Goal: Task Accomplishment & Management: Manage account settings

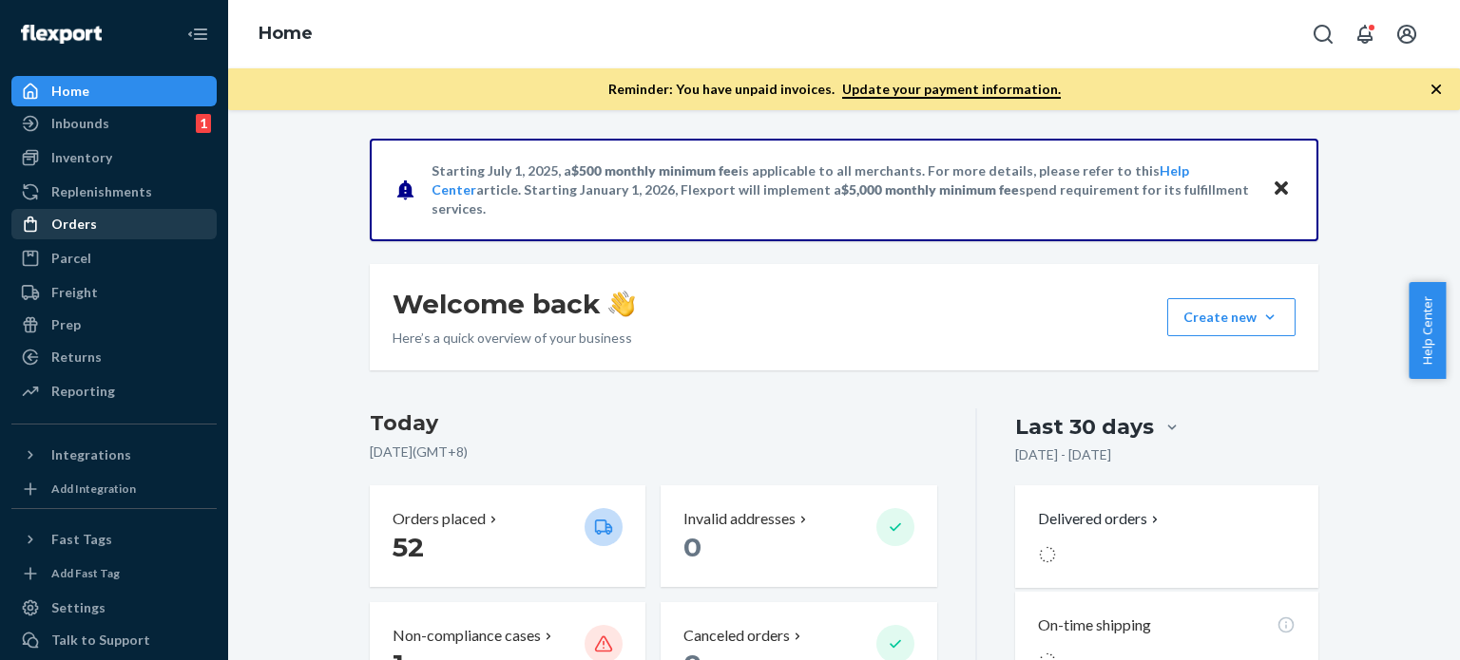
click at [105, 225] on div "Orders" at bounding box center [113, 224] width 201 height 27
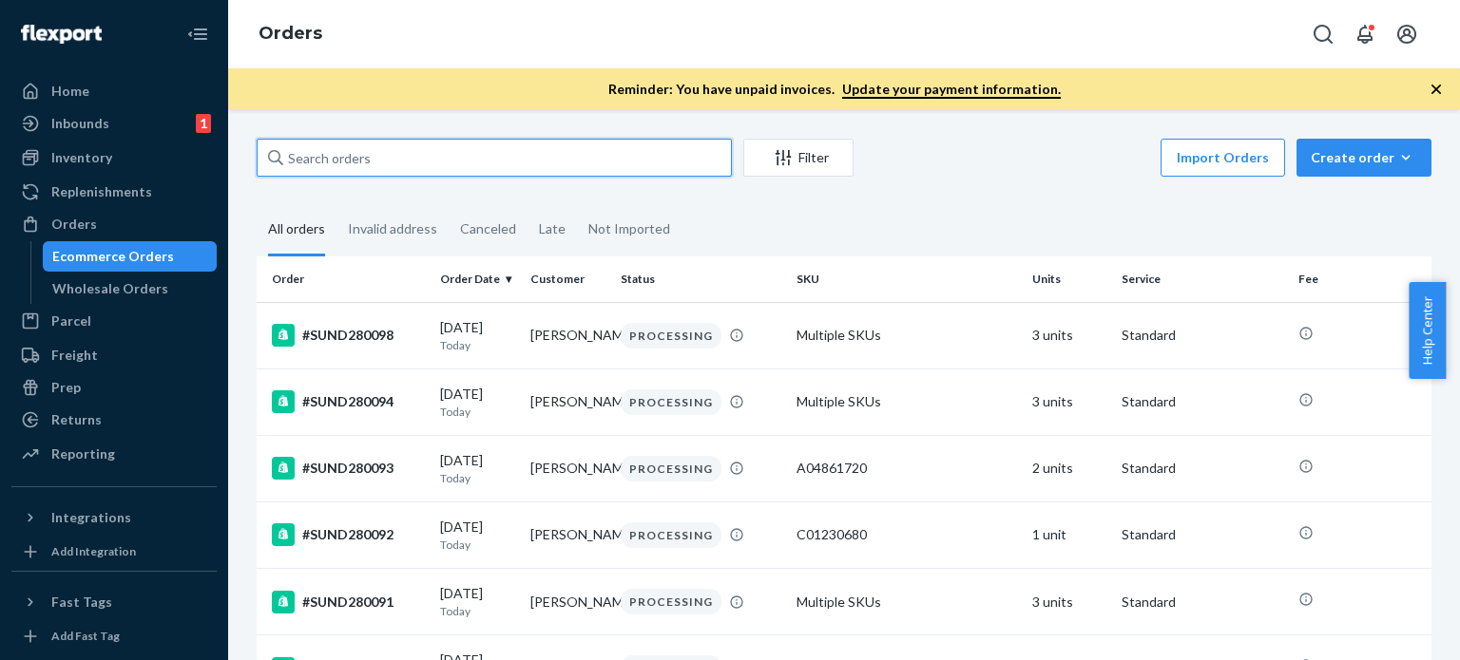
click at [384, 143] on input "text" at bounding box center [494, 158] width 475 height 38
paste input "#SUND279614"
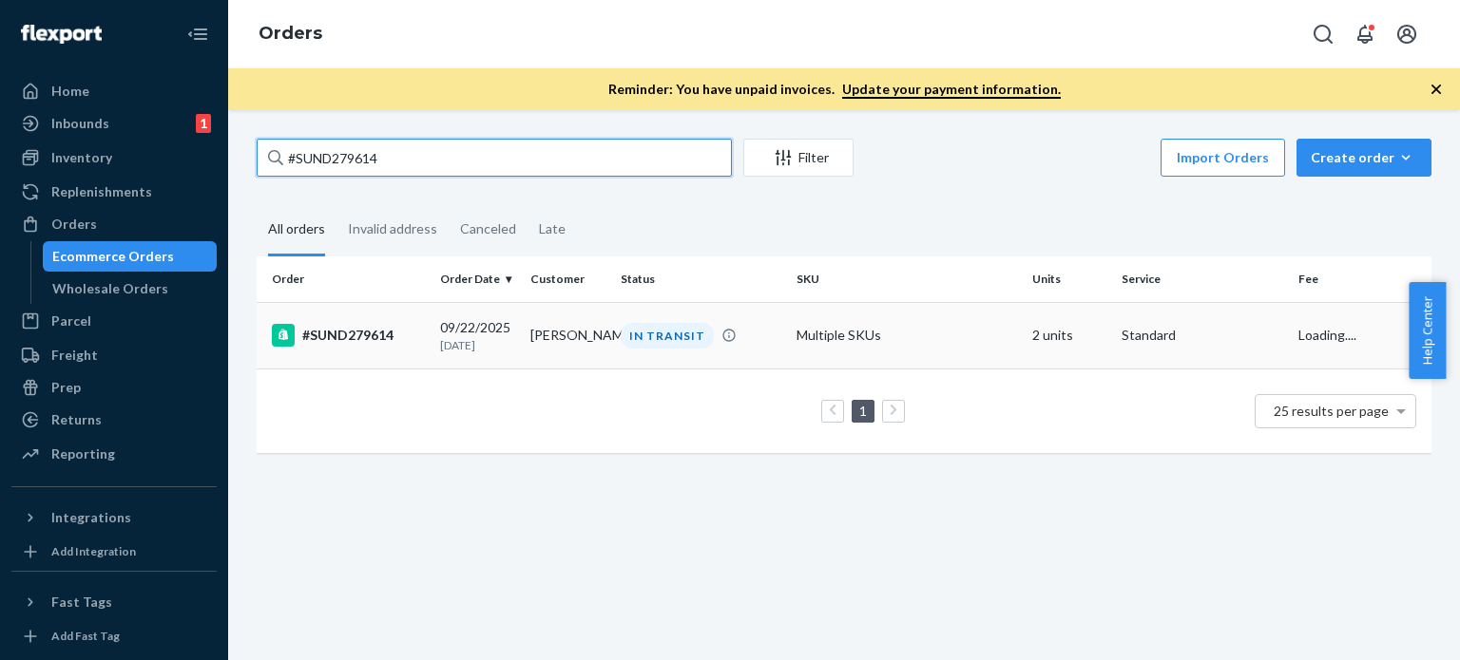
type input "#SUND279614"
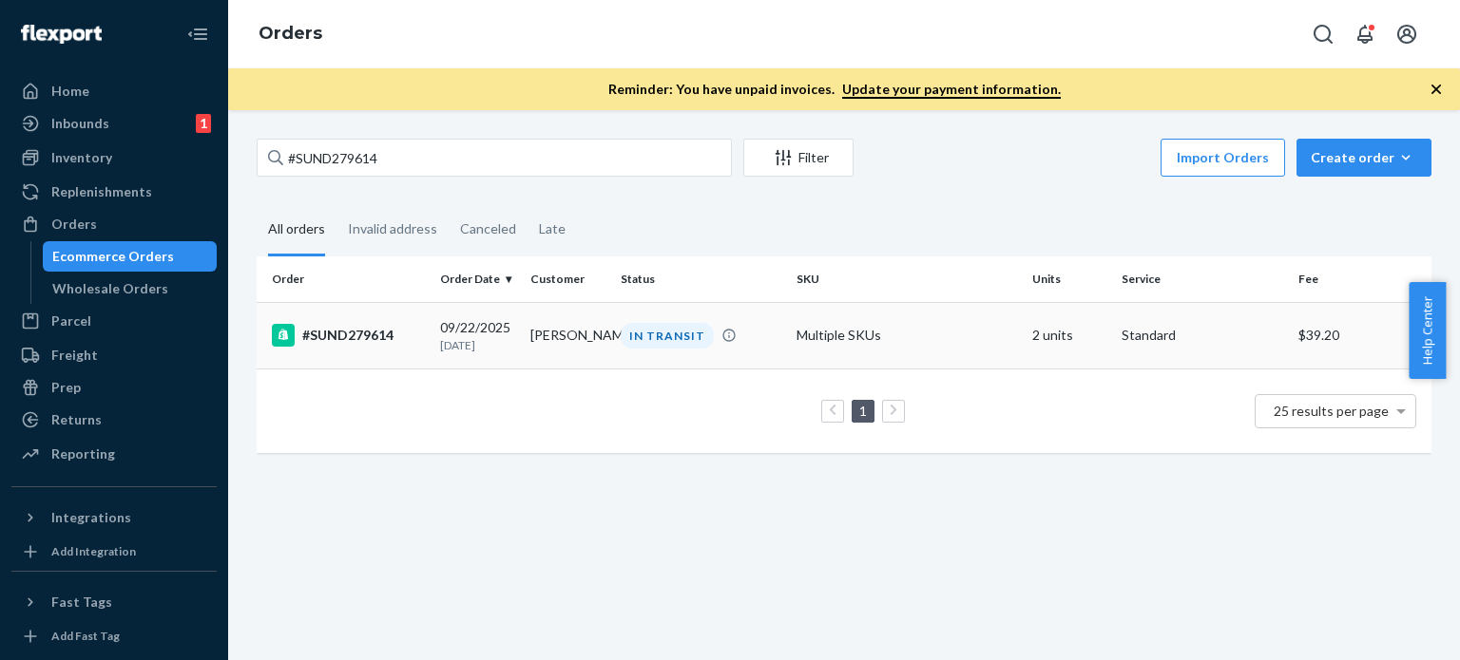
click at [533, 337] on td "[PERSON_NAME]" at bounding box center [568, 335] width 90 height 67
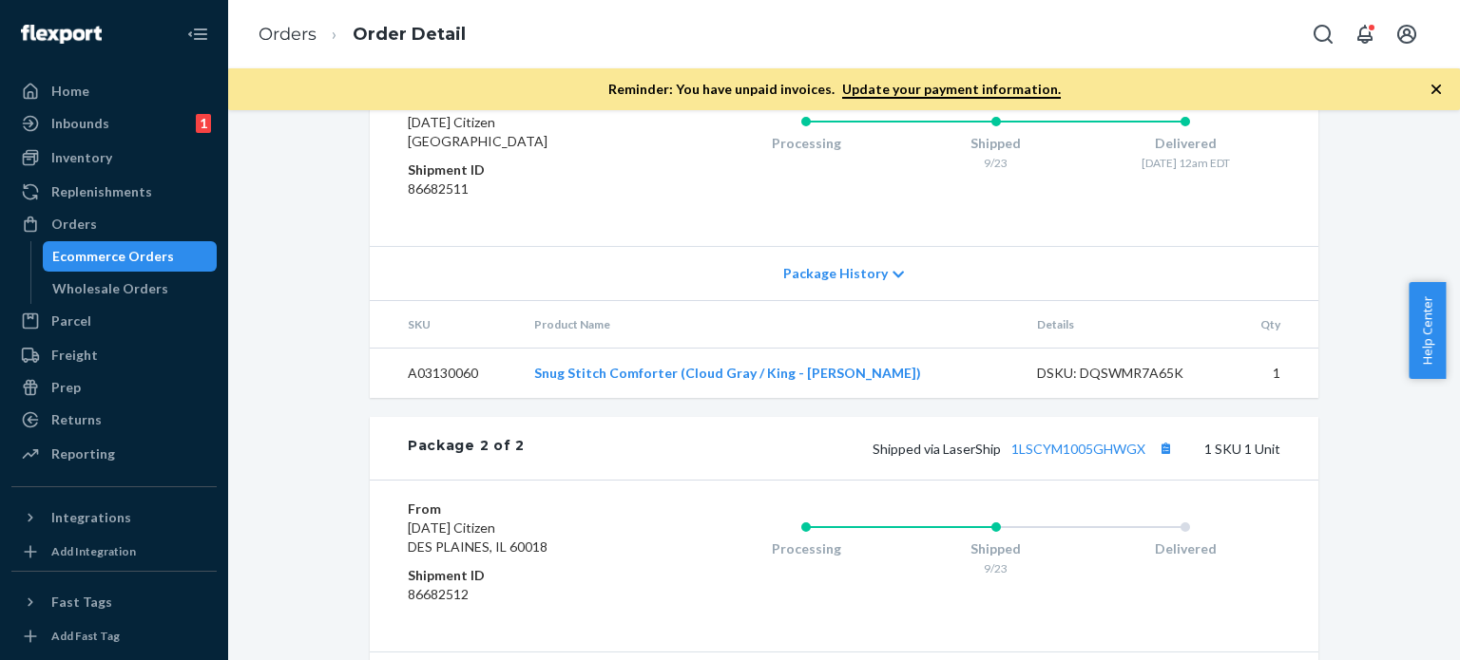
scroll to position [1140, 0]
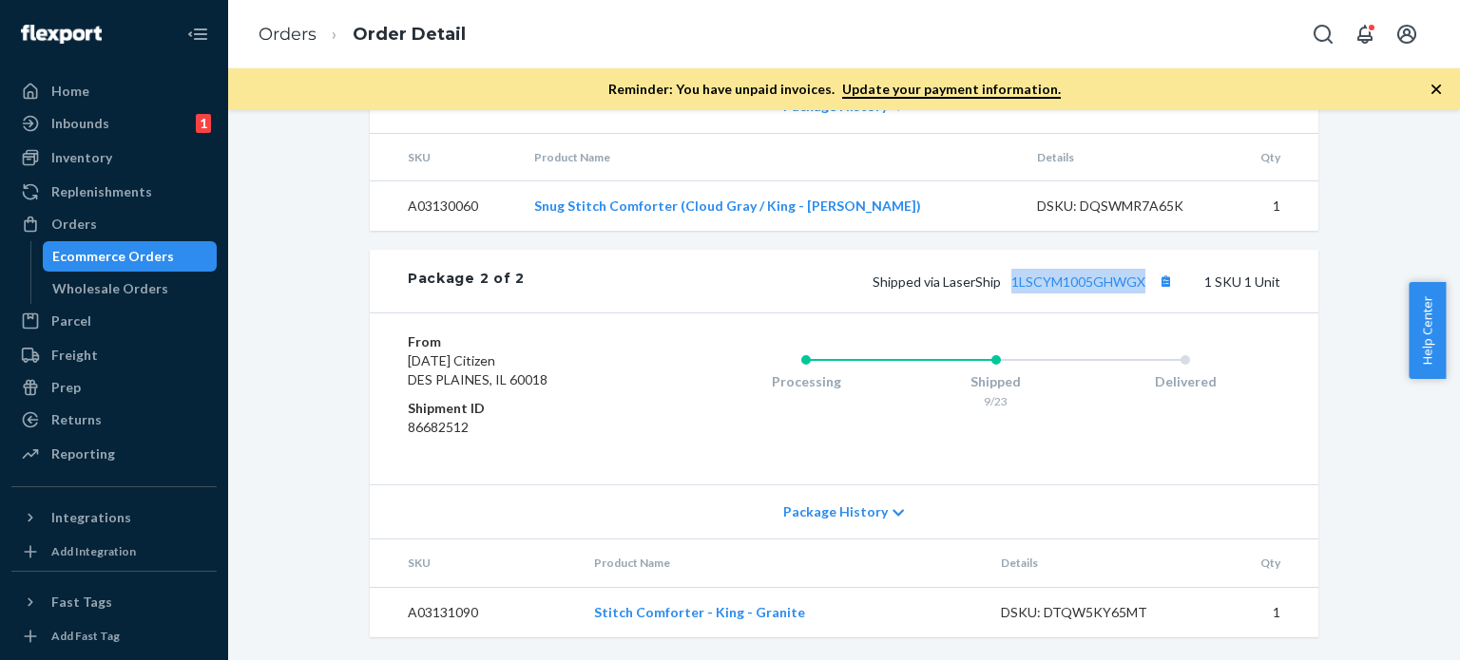
drag, startPoint x: 1005, startPoint y: 292, endPoint x: 1171, endPoint y: 292, distance: 165.3
click at [1171, 292] on div "Package 2 of 2 Shipped via LaserShip 1LSCYM1005GHWGX 1 SKU 1 Unit" at bounding box center [844, 281] width 948 height 63
copy link "1LSCYM1005GHWGX"
click at [269, 41] on link "Orders" at bounding box center [287, 34] width 58 height 21
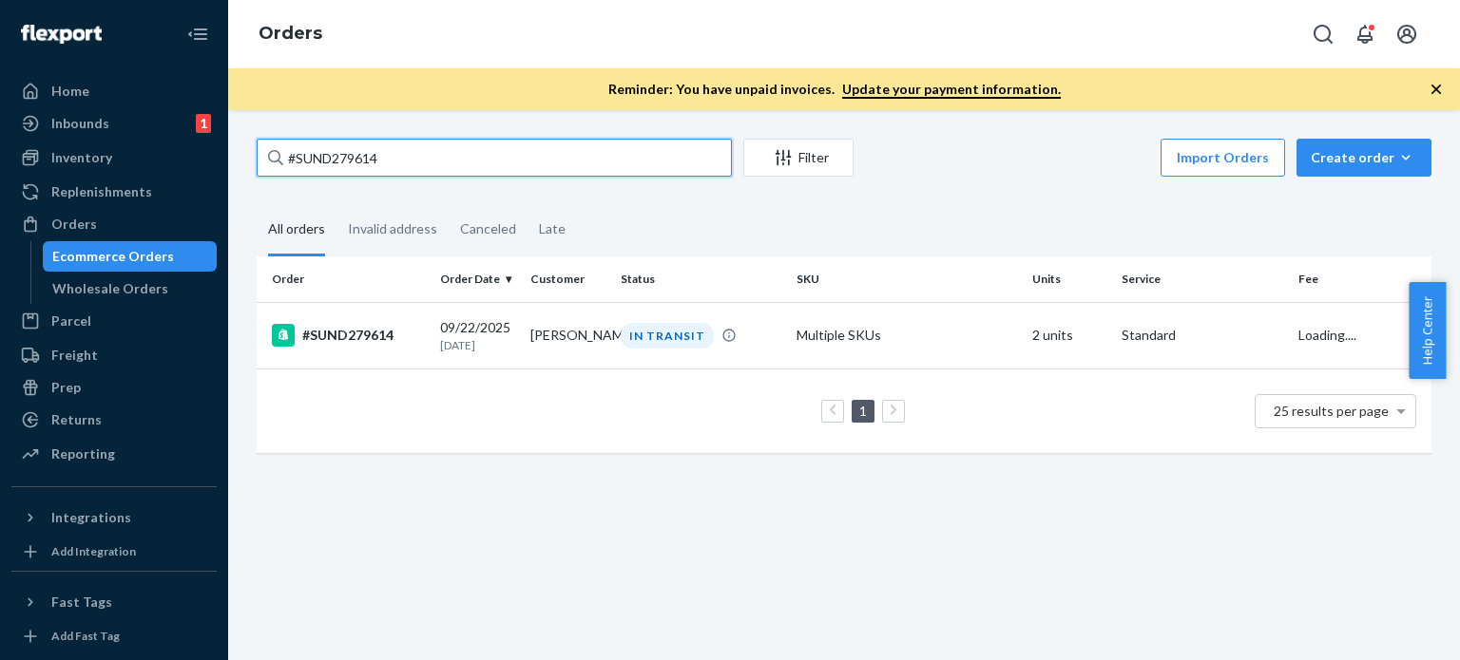
drag, startPoint x: 401, startPoint y: 162, endPoint x: 262, endPoint y: 163, distance: 138.7
click at [225, 162] on div "Home Inbounds 1 Shipping Plans Problems 1 Inventory Products Replenishments Ord…" at bounding box center [730, 330] width 1460 height 660
paste input "307 Complete"
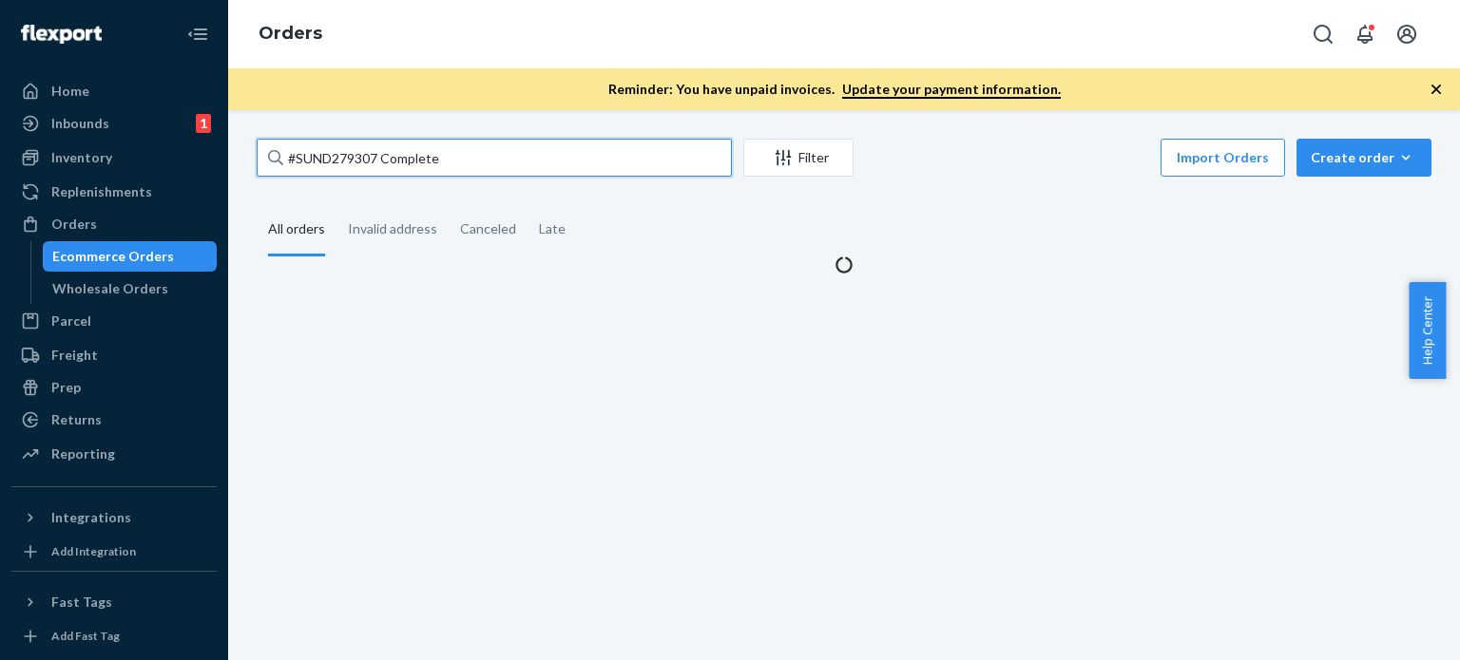
drag, startPoint x: 388, startPoint y: 157, endPoint x: 597, endPoint y: 155, distance: 209.1
click at [597, 155] on input "#SUND279307 Complete" at bounding box center [494, 158] width 475 height 38
type input "#SUND279307"
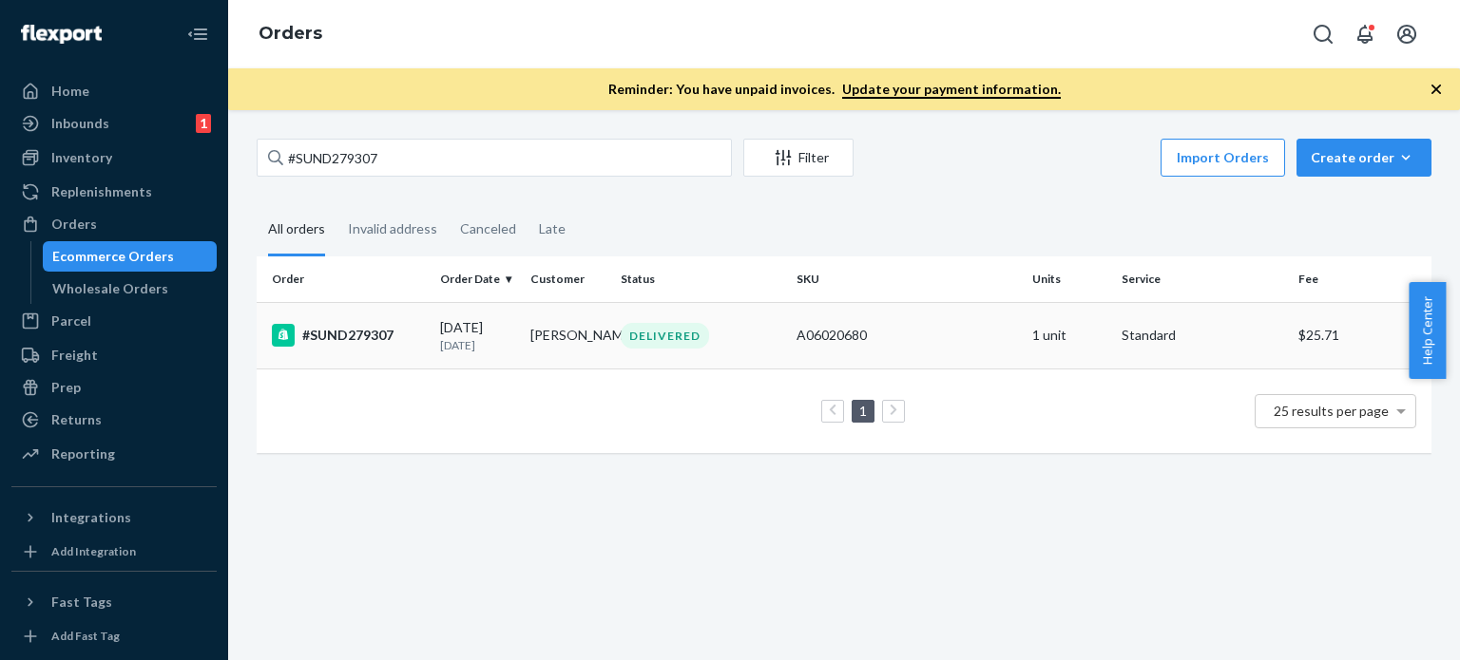
click at [524, 351] on td "[PERSON_NAME]" at bounding box center [568, 335] width 90 height 67
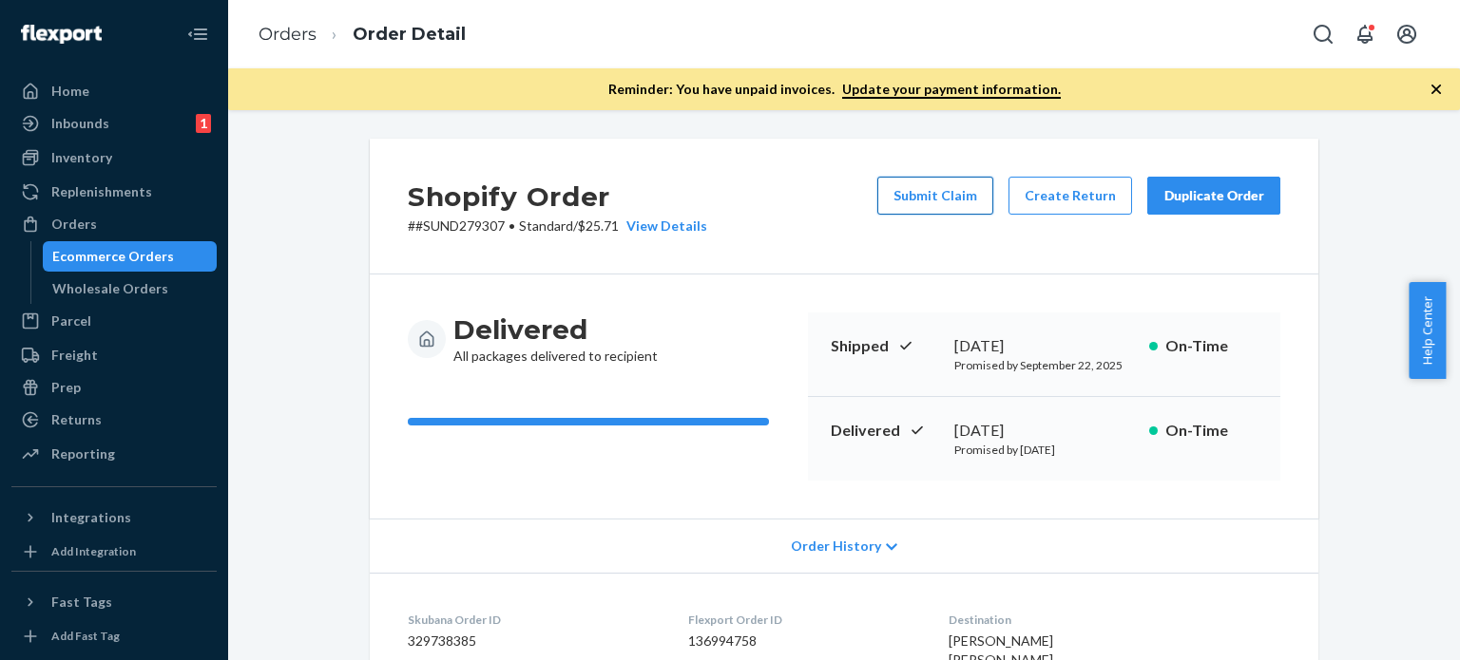
click at [934, 202] on button "Submit Claim" at bounding box center [935, 196] width 116 height 38
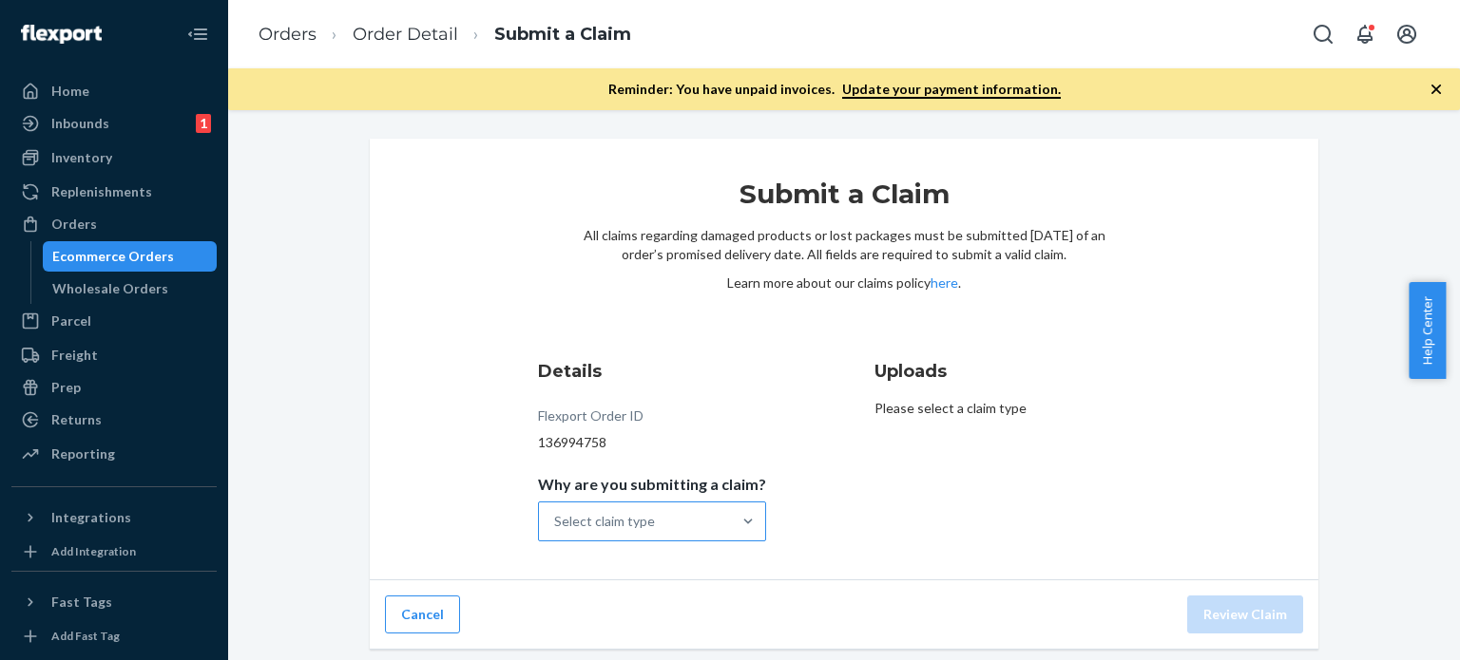
click at [733, 532] on div at bounding box center [748, 522] width 34 height 38
click at [556, 531] on input "Why are you submitting a claim? Select claim type" at bounding box center [555, 521] width 2 height 19
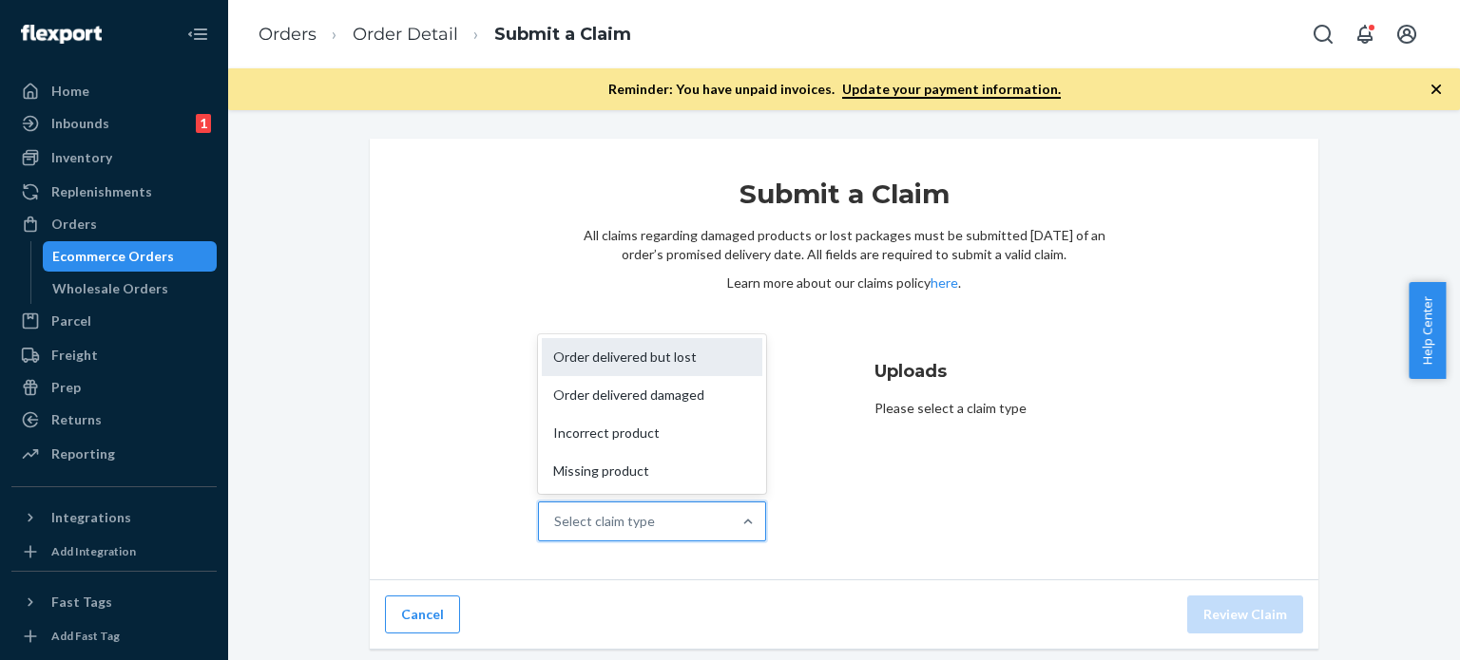
click at [633, 370] on div "Order delivered but lost" at bounding box center [652, 357] width 220 height 38
click at [556, 512] on input "Why are you submitting a claim? option Order delivered but lost focused, 1 of 4…" at bounding box center [555, 521] width 2 height 19
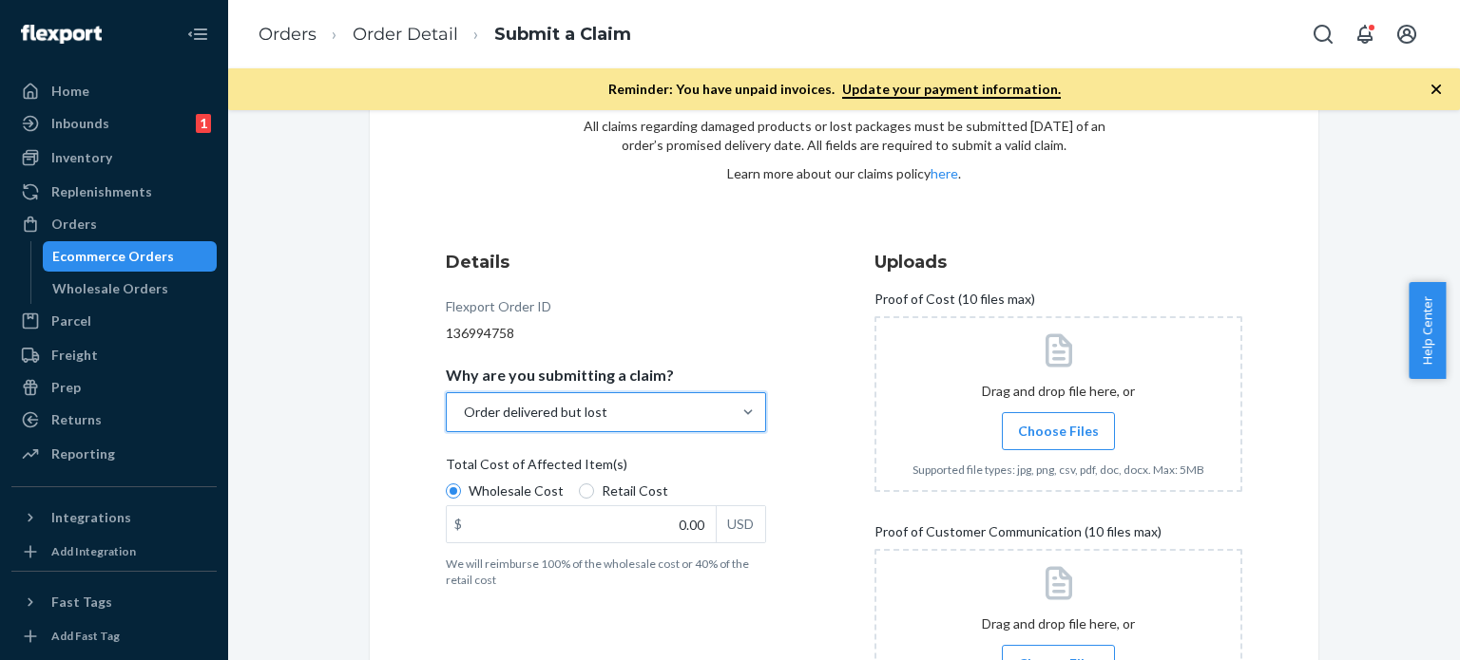
scroll to position [190, 0]
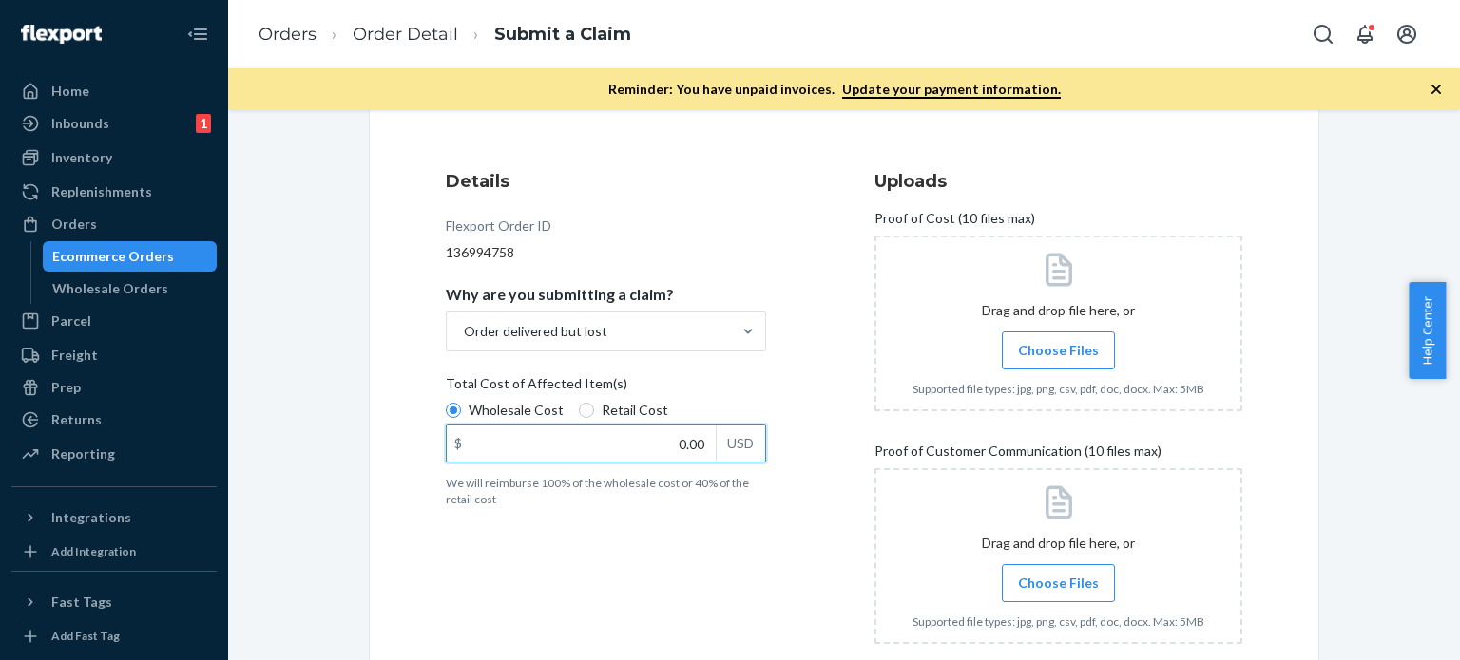
drag, startPoint x: 658, startPoint y: 449, endPoint x: 770, endPoint y: 448, distance: 112.1
click at [772, 448] on div "Details Flexport Order ID 136994758 Why are you submitting a claim? Order deliv…" at bounding box center [630, 414] width 368 height 513
type input "245.00"
click at [1032, 341] on span "Choose Files" at bounding box center [1058, 350] width 81 height 19
click at [1058, 341] on input "Choose Files" at bounding box center [1058, 350] width 1 height 21
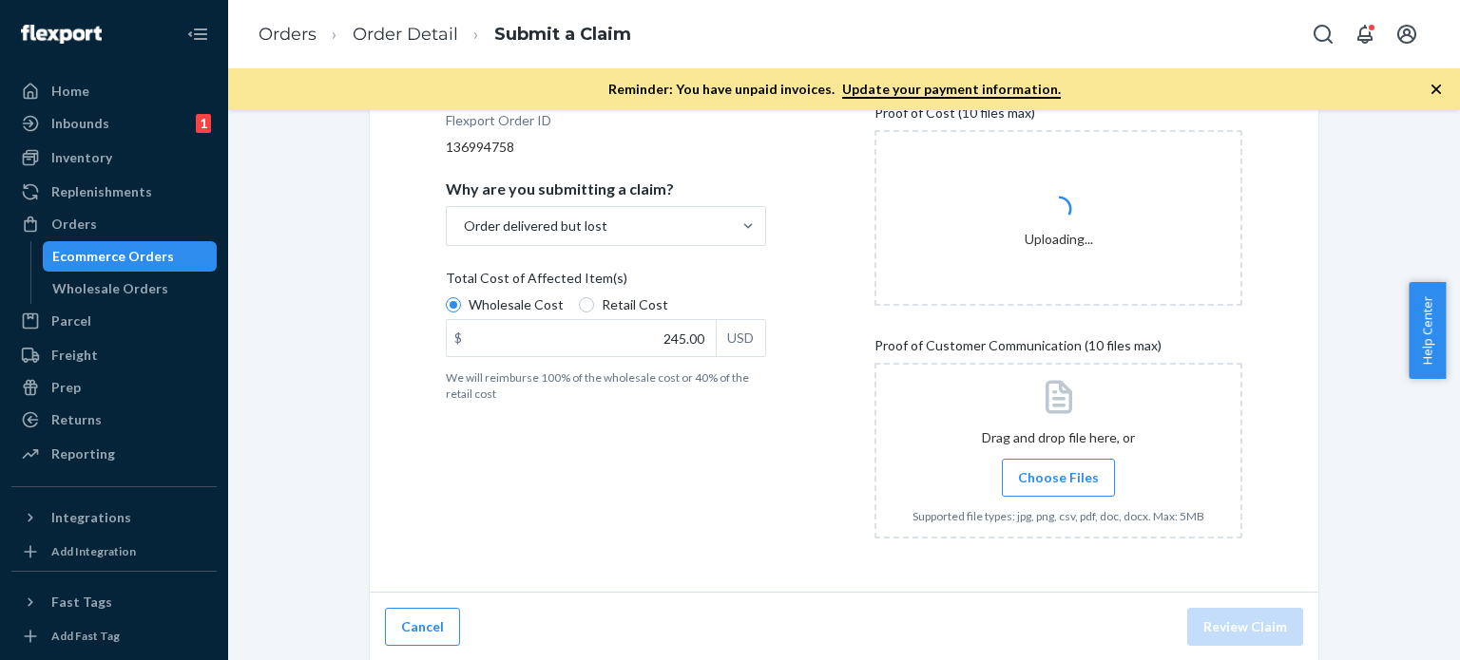
scroll to position [296, 0]
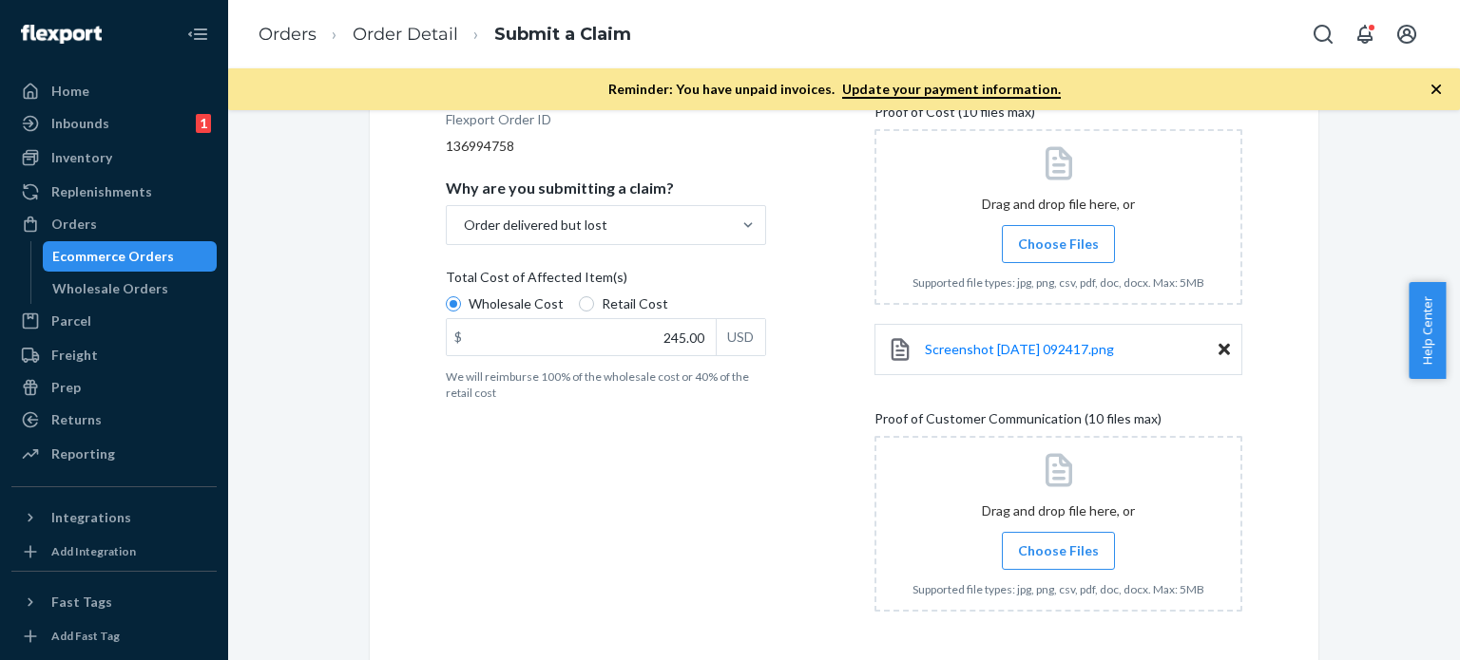
click at [1033, 543] on span "Choose Files" at bounding box center [1058, 551] width 81 height 19
click at [1058, 543] on input "Choose Files" at bounding box center [1058, 551] width 1 height 21
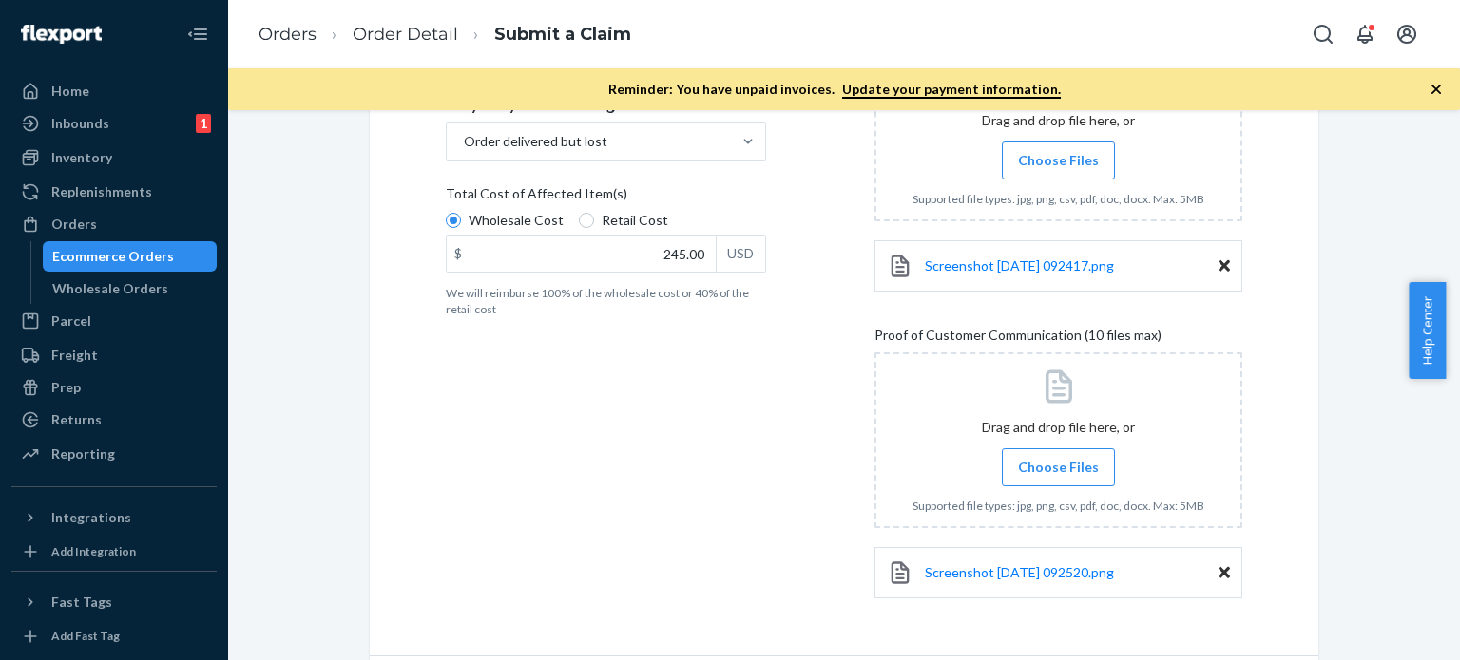
scroll to position [445, 0]
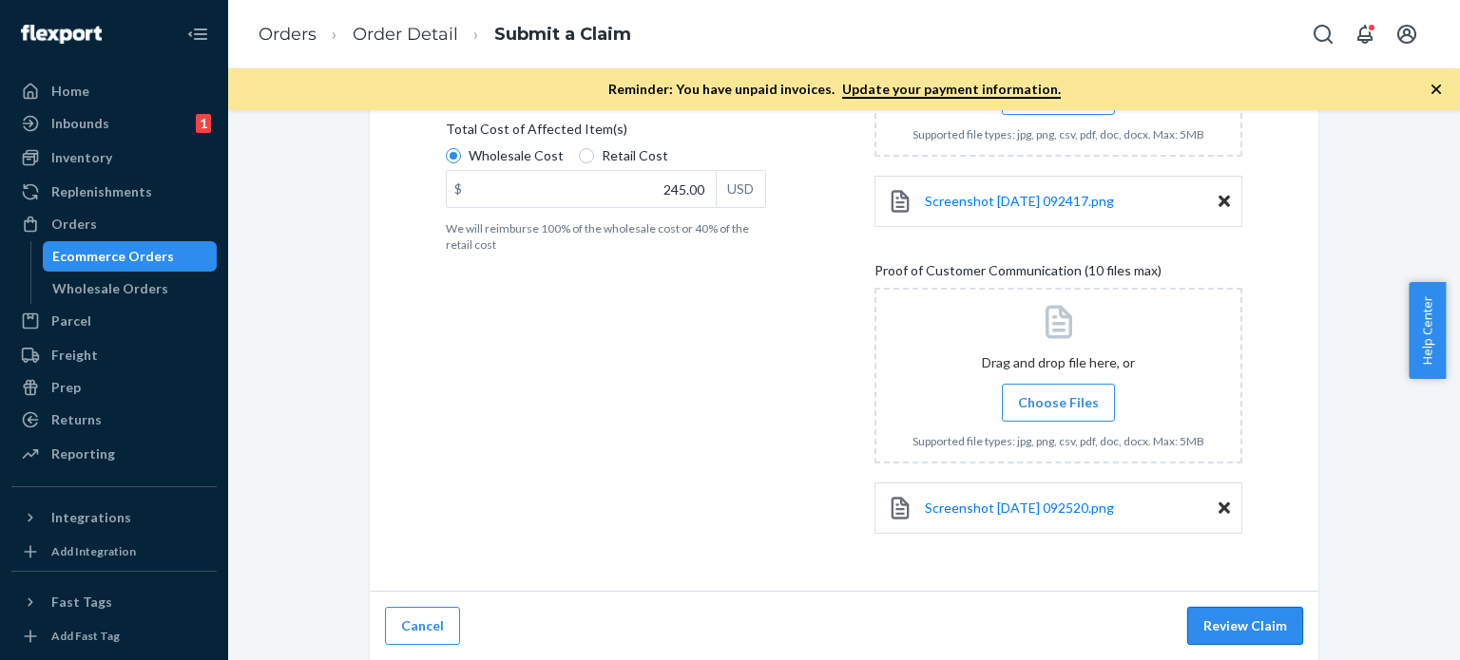
click at [1225, 620] on button "Review Claim" at bounding box center [1245, 626] width 116 height 38
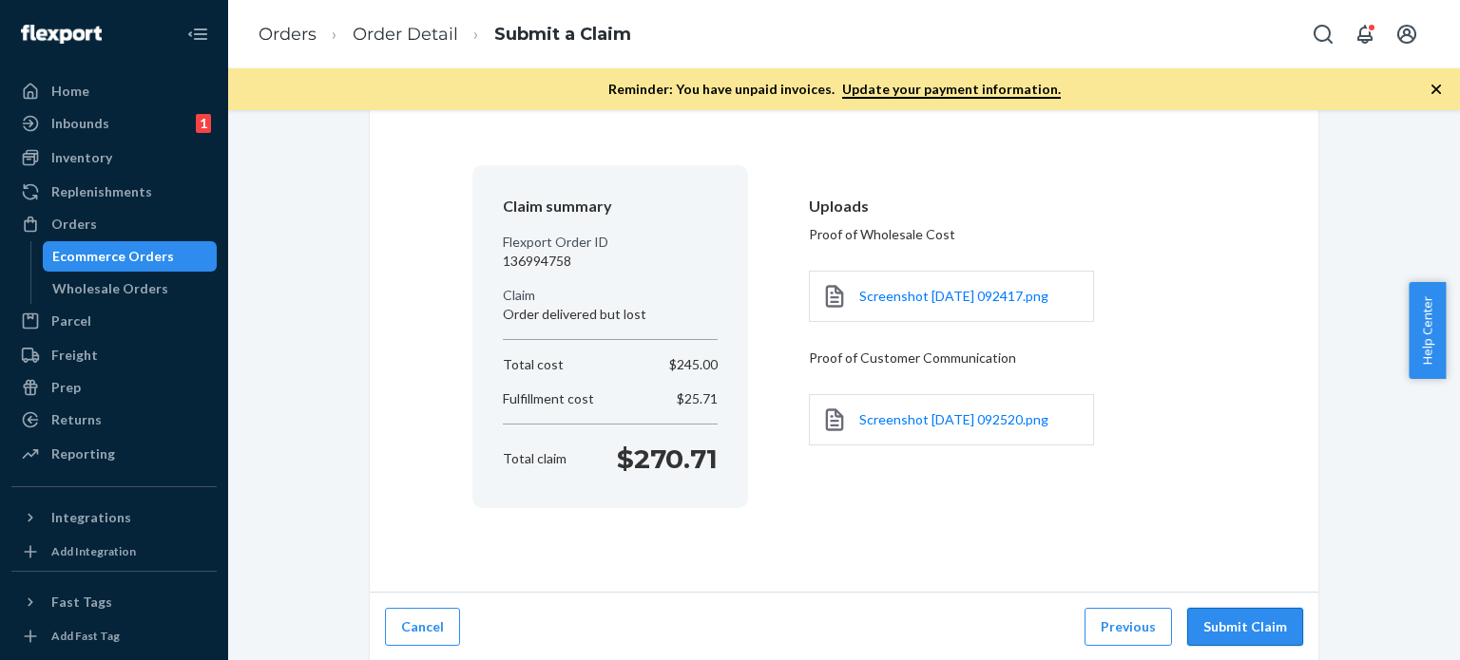
click at [1229, 620] on button "Submit Claim" at bounding box center [1245, 627] width 116 height 38
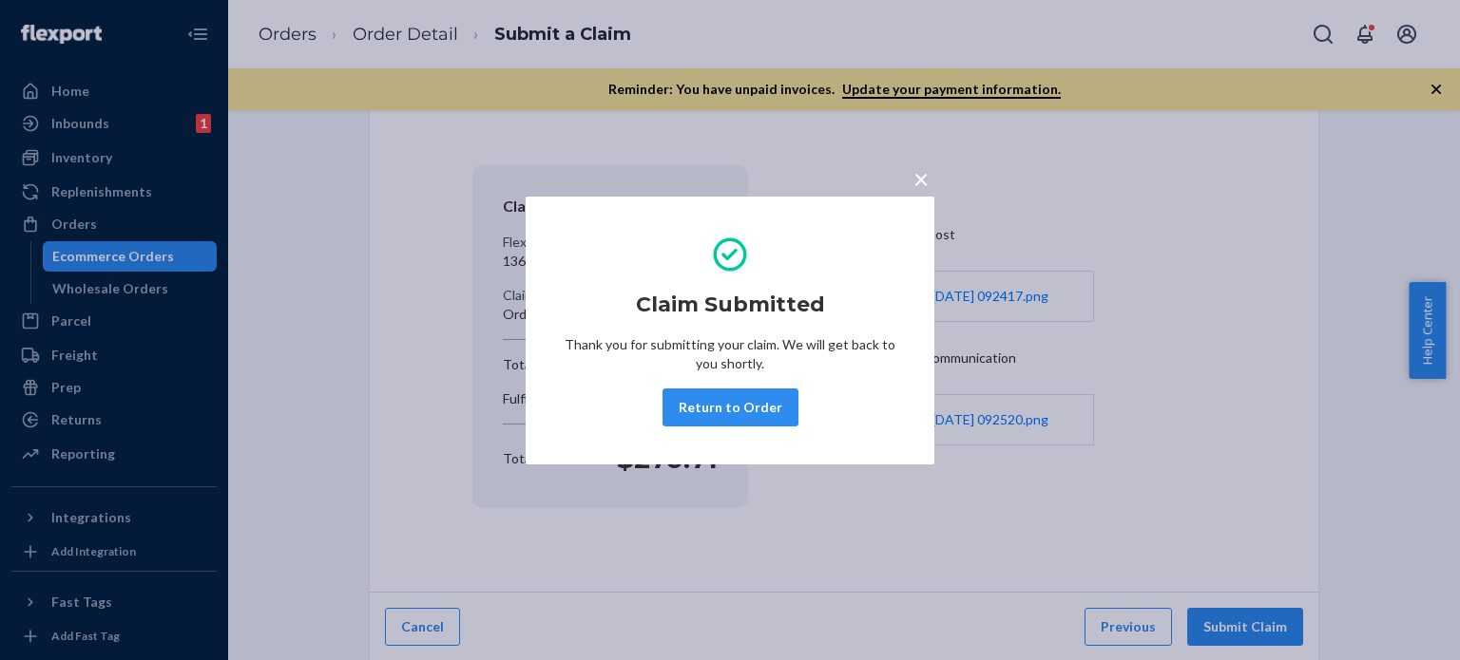
click at [727, 400] on button "Return to Order" at bounding box center [730, 408] width 136 height 38
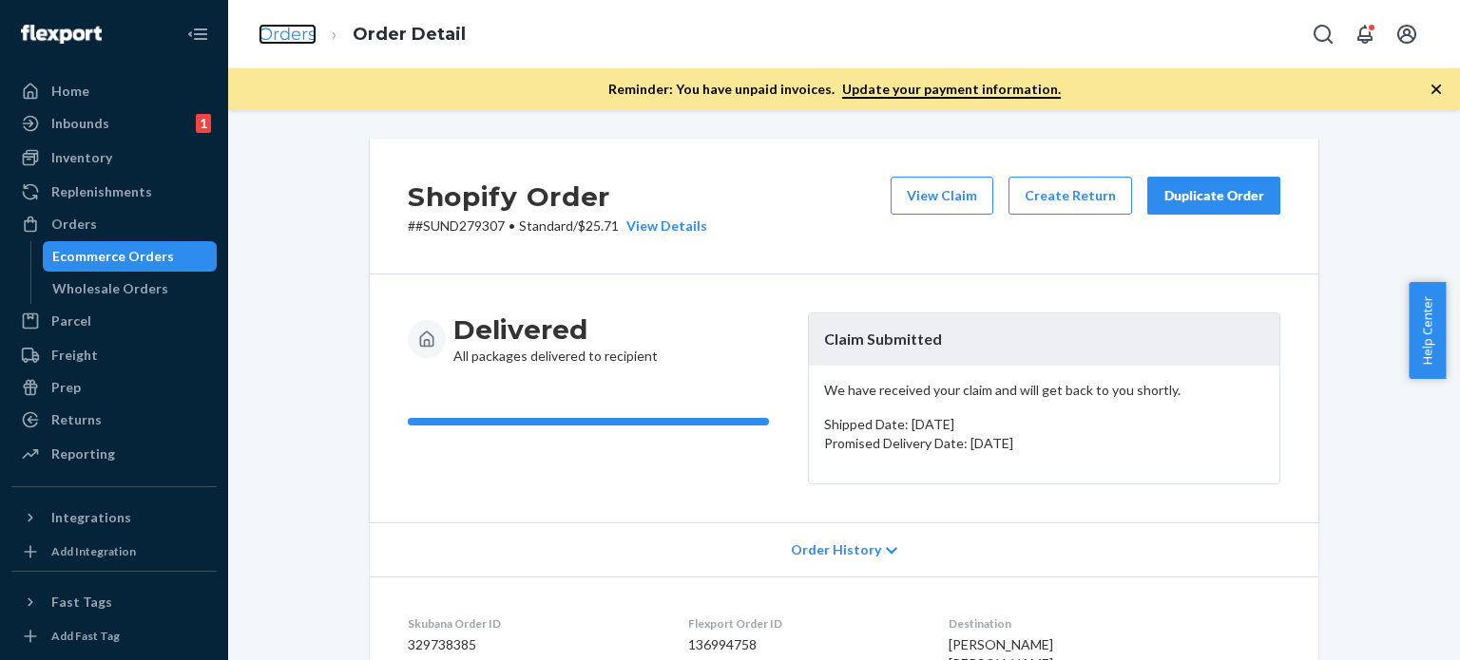
click at [281, 28] on link "Orders" at bounding box center [287, 34] width 58 height 21
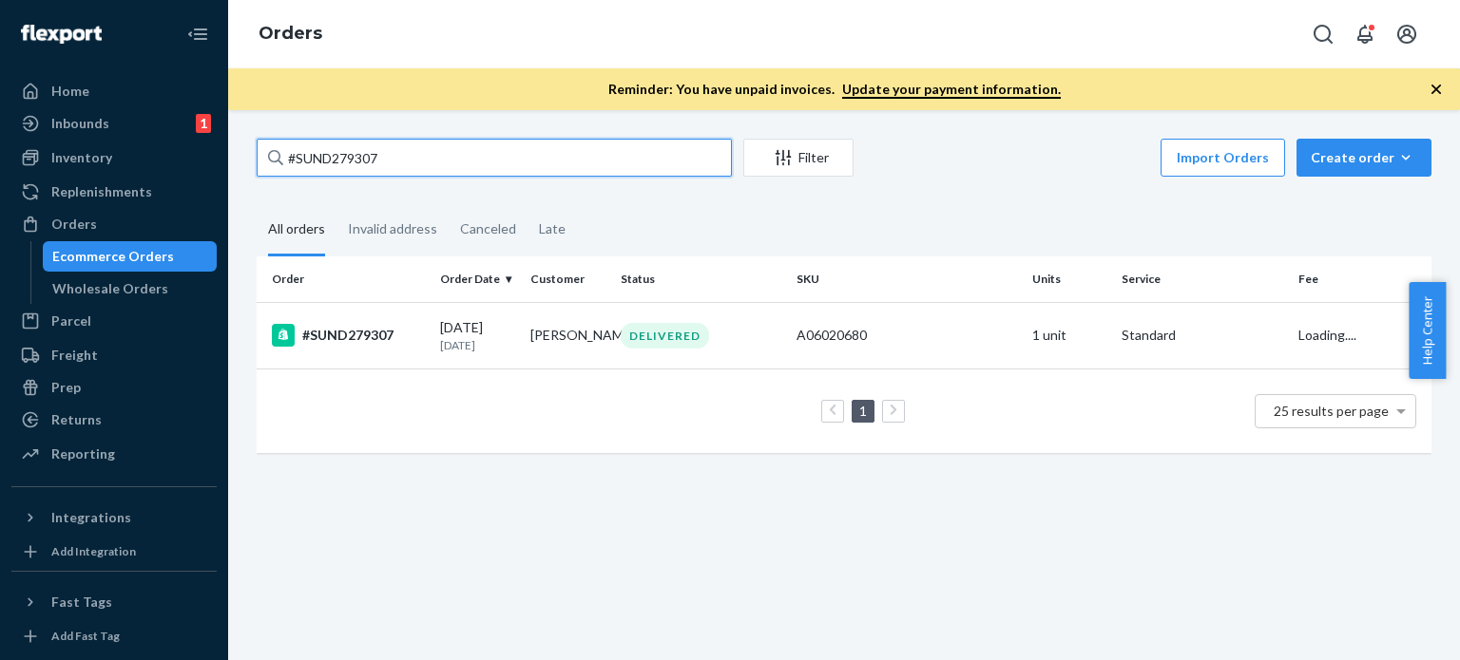
drag, startPoint x: 395, startPoint y: 151, endPoint x: 281, endPoint y: 151, distance: 114.0
click at [228, 151] on div "#SUND279307 Filter Import Orders Create order Ecommerce order Removal order All…" at bounding box center [844, 385] width 1232 height 550
paste input "80067 Complete"
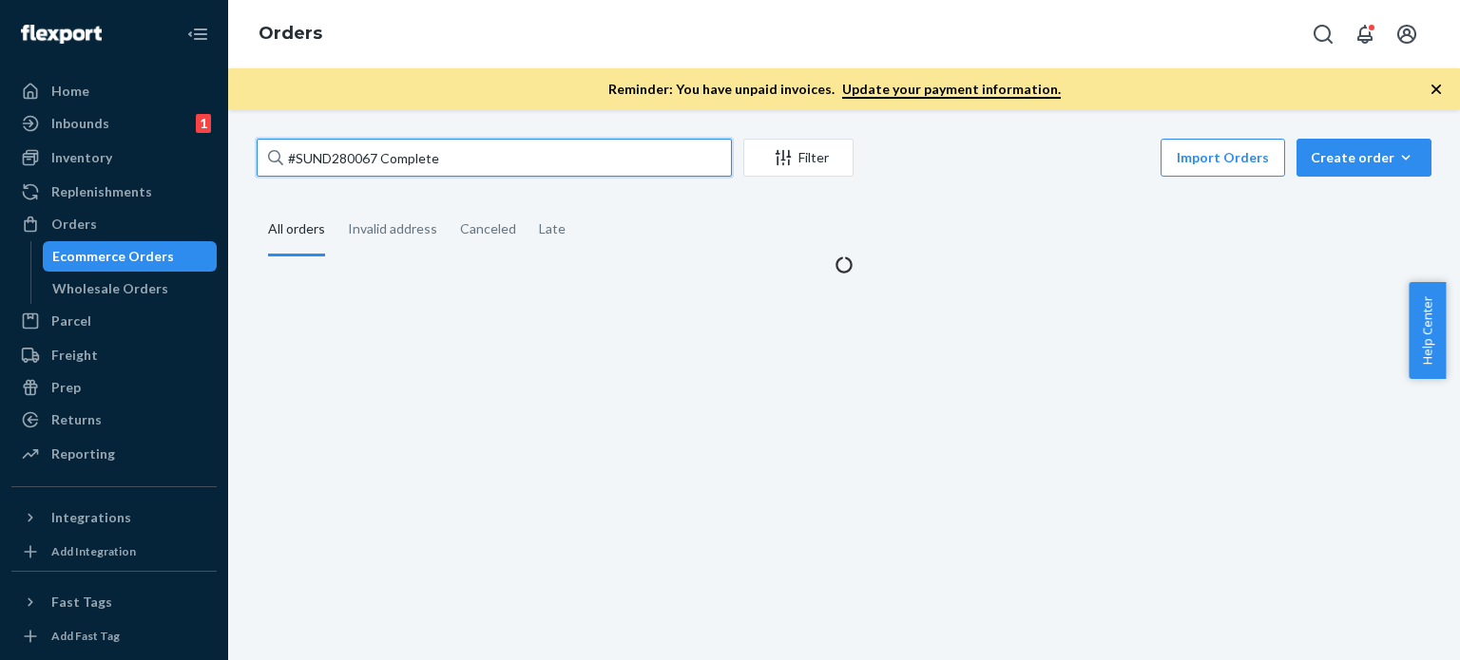
drag, startPoint x: 388, startPoint y: 159, endPoint x: 493, endPoint y: 159, distance: 105.5
click at [493, 159] on input "#SUND280067 Complete" at bounding box center [494, 158] width 475 height 38
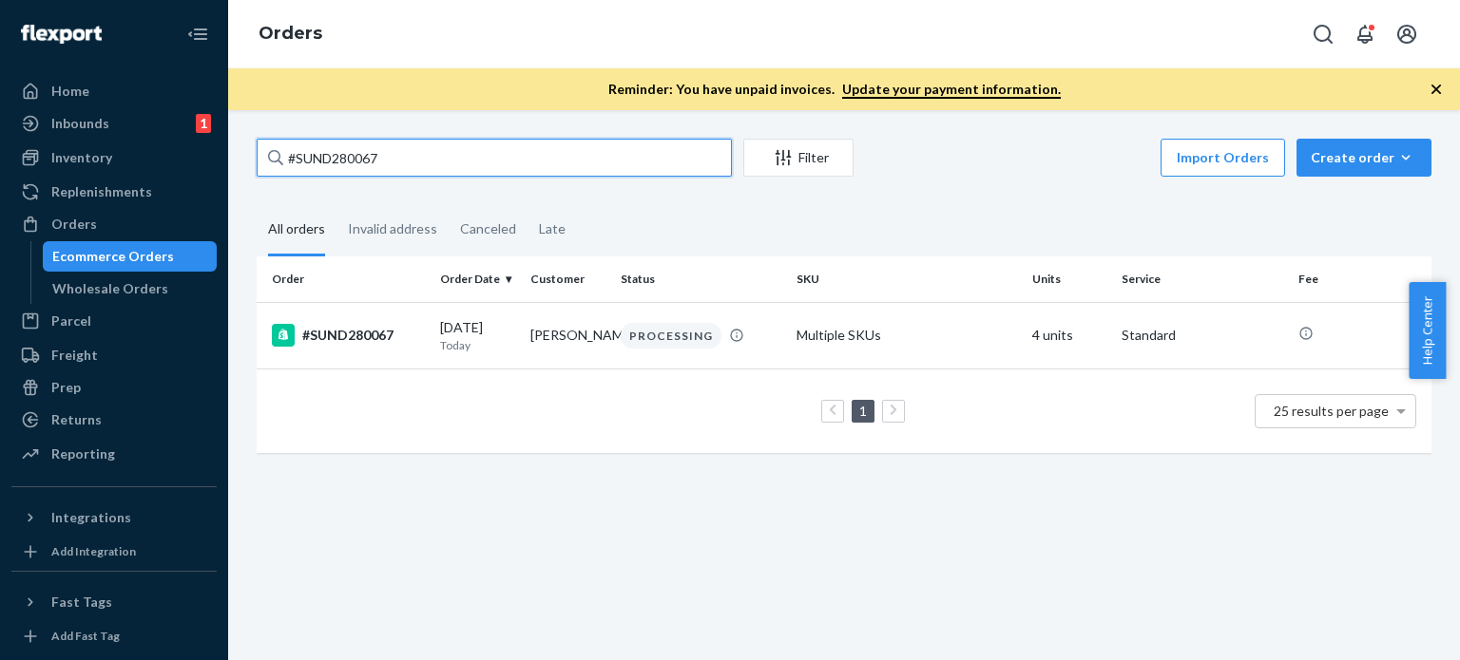
type input "#SUND280067"
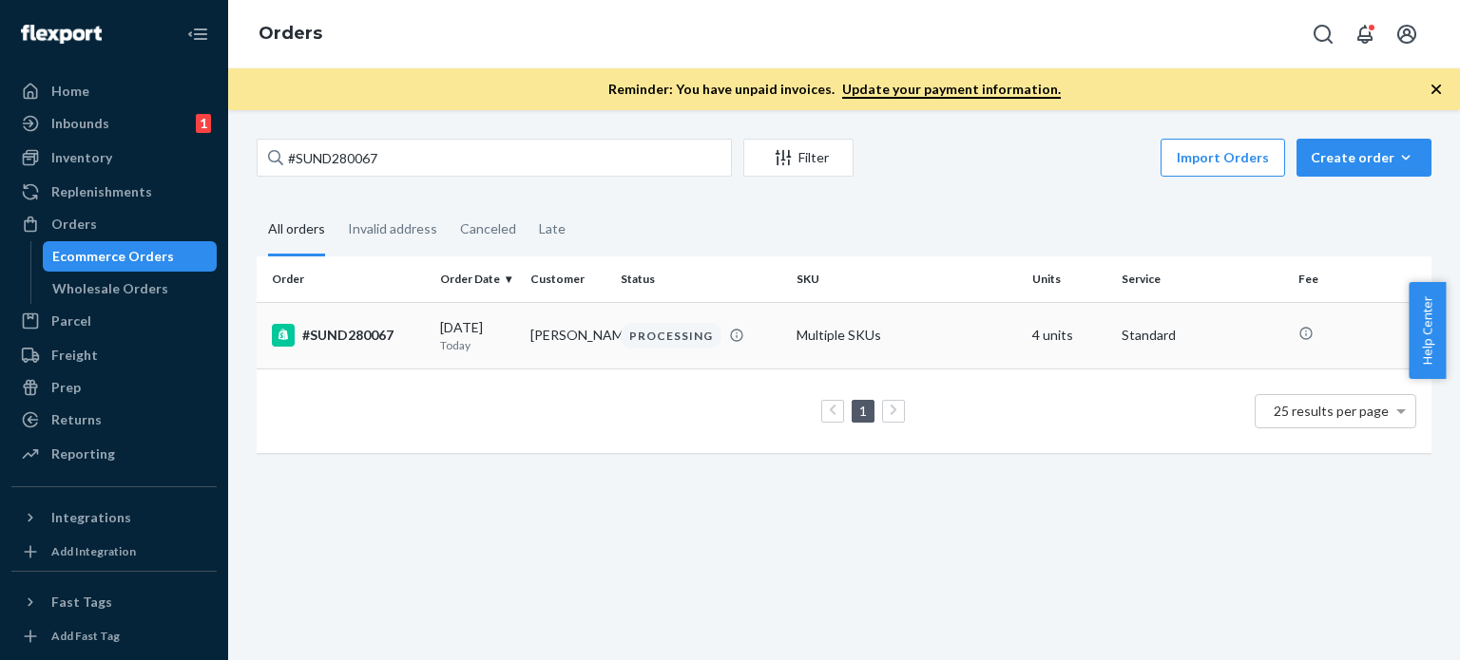
click at [625, 336] on div "PROCESSING" at bounding box center [671, 336] width 101 height 26
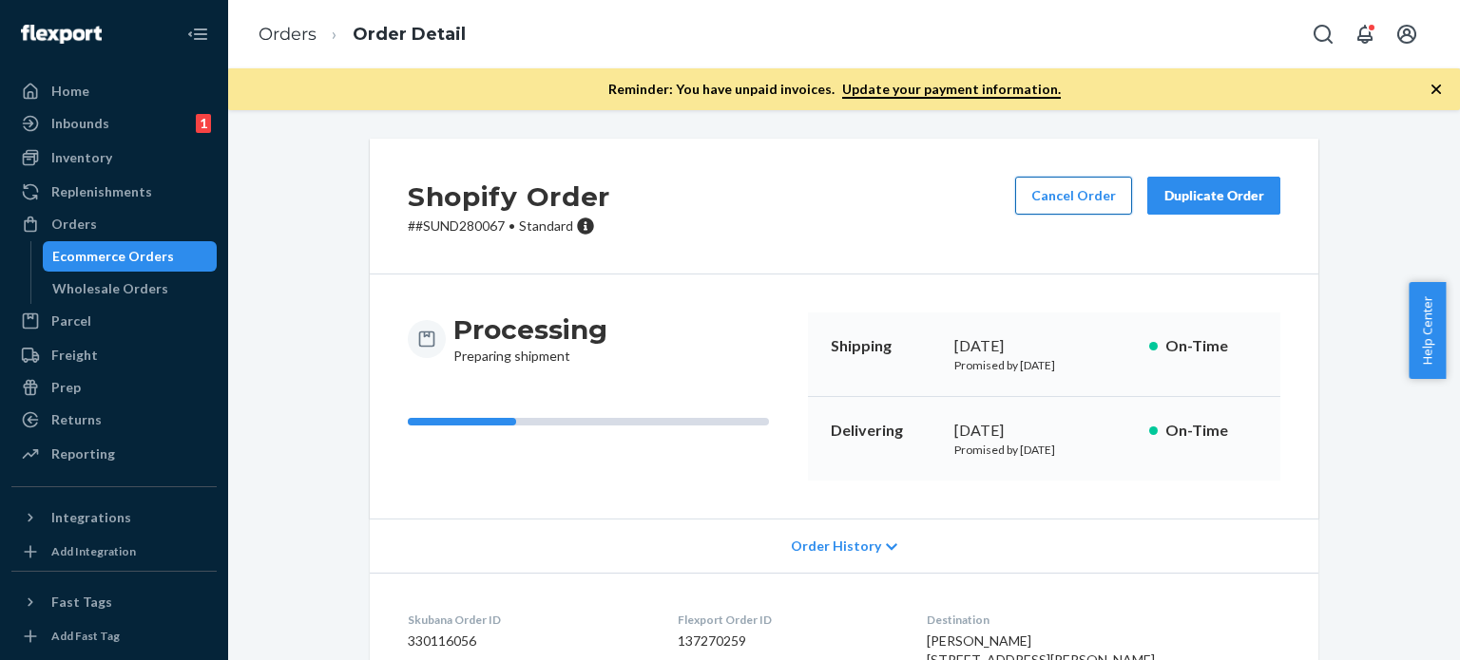
click at [1079, 199] on button "Cancel Order" at bounding box center [1073, 196] width 117 height 38
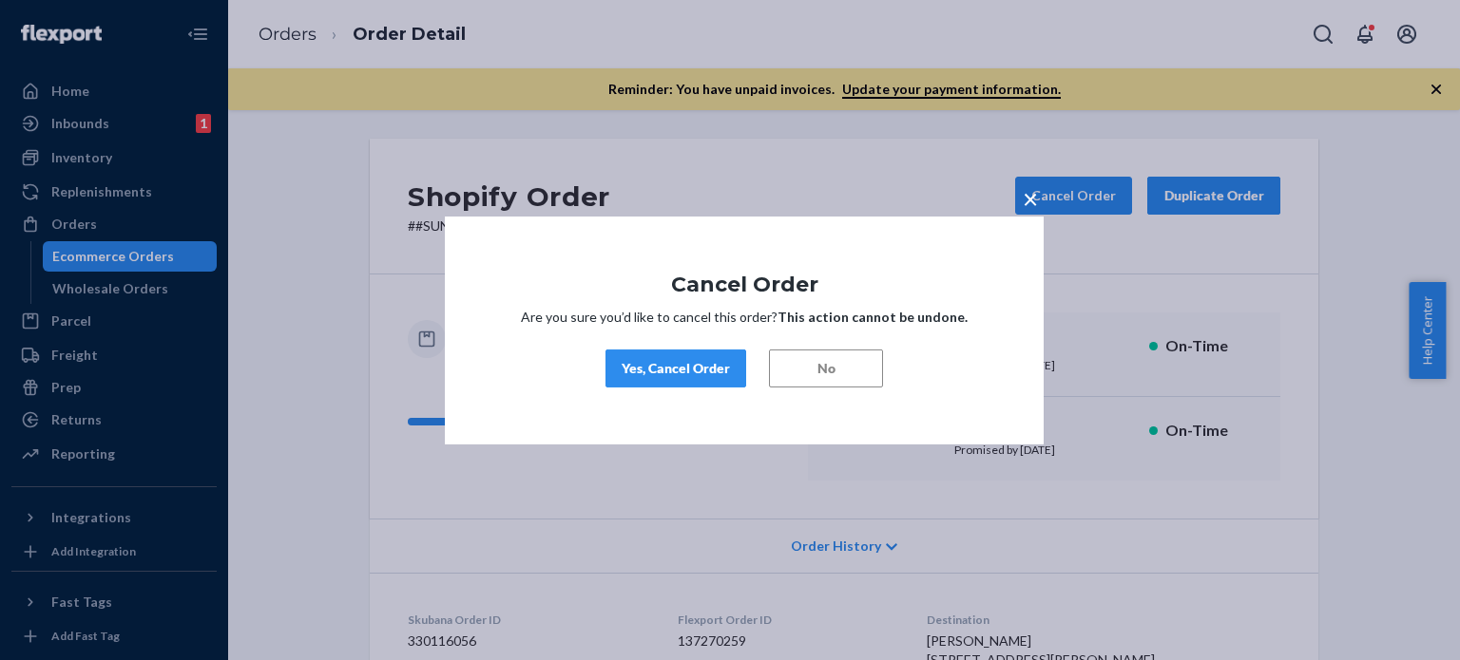
click at [694, 361] on div "Yes, Cancel Order" at bounding box center [675, 368] width 108 height 19
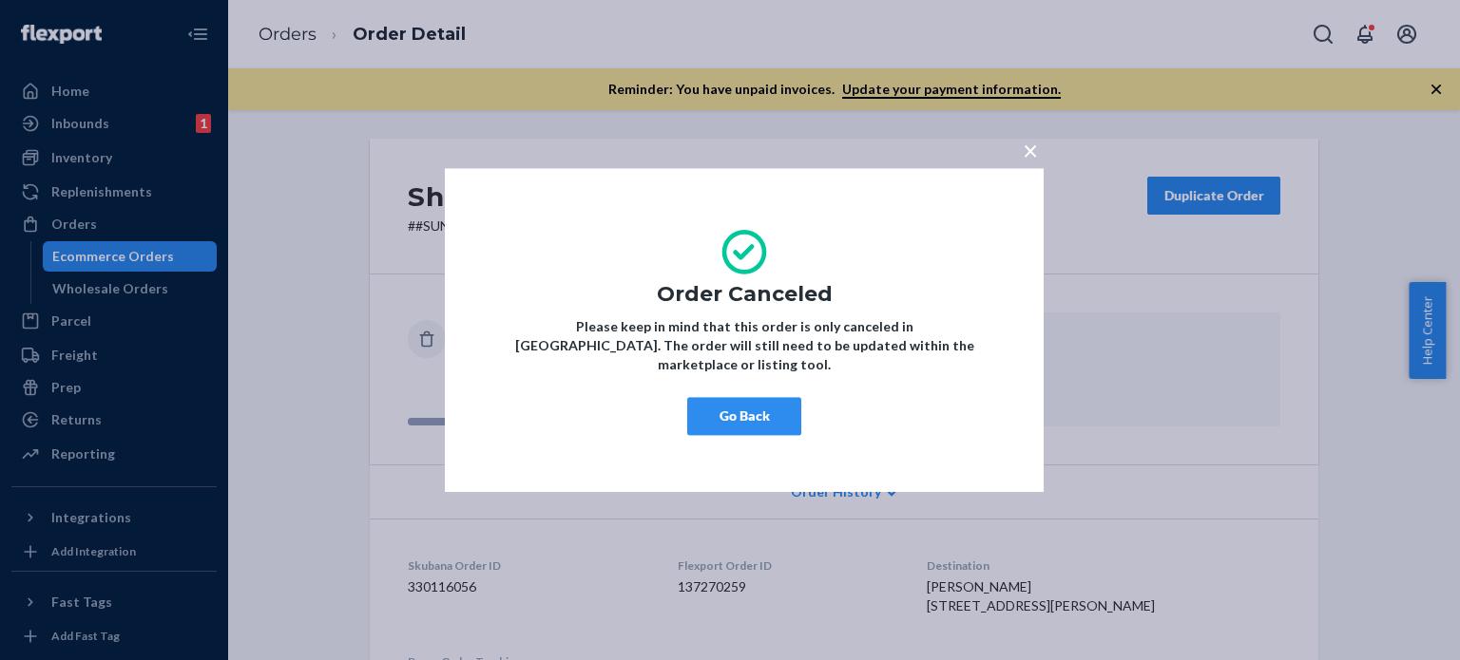
click at [741, 402] on button "Go Back" at bounding box center [744, 416] width 114 height 38
